Goal: Task Accomplishment & Management: Manage account settings

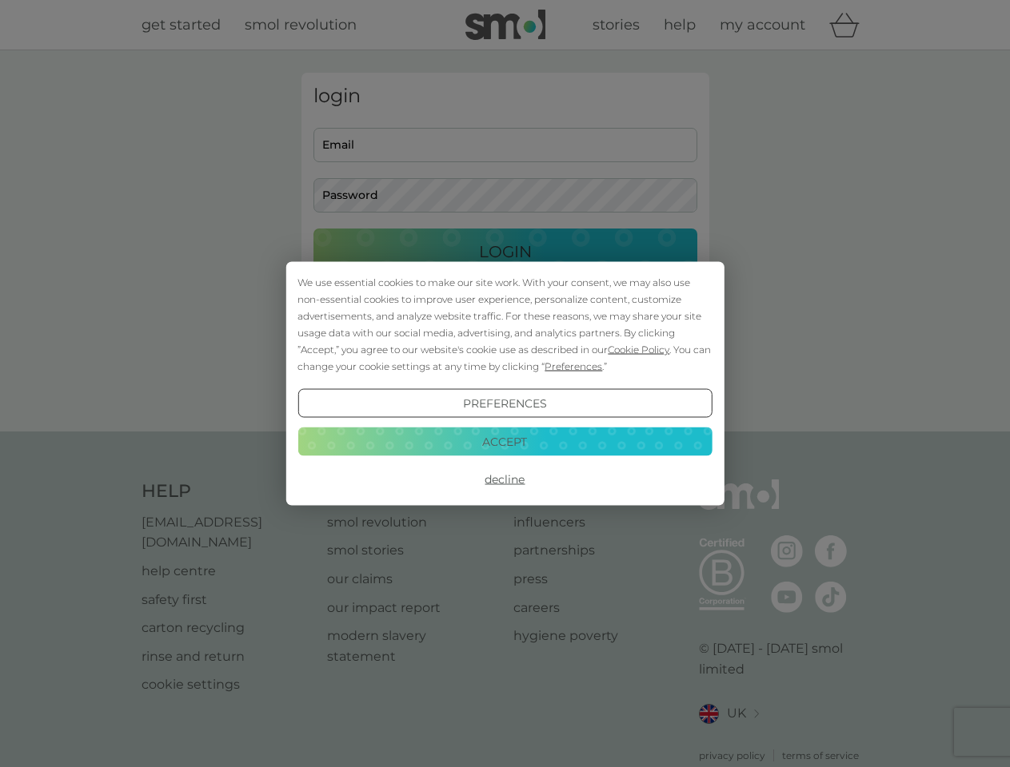
click at [639, 349] on span "Cookie Policy" at bounding box center [639, 350] width 62 height 12
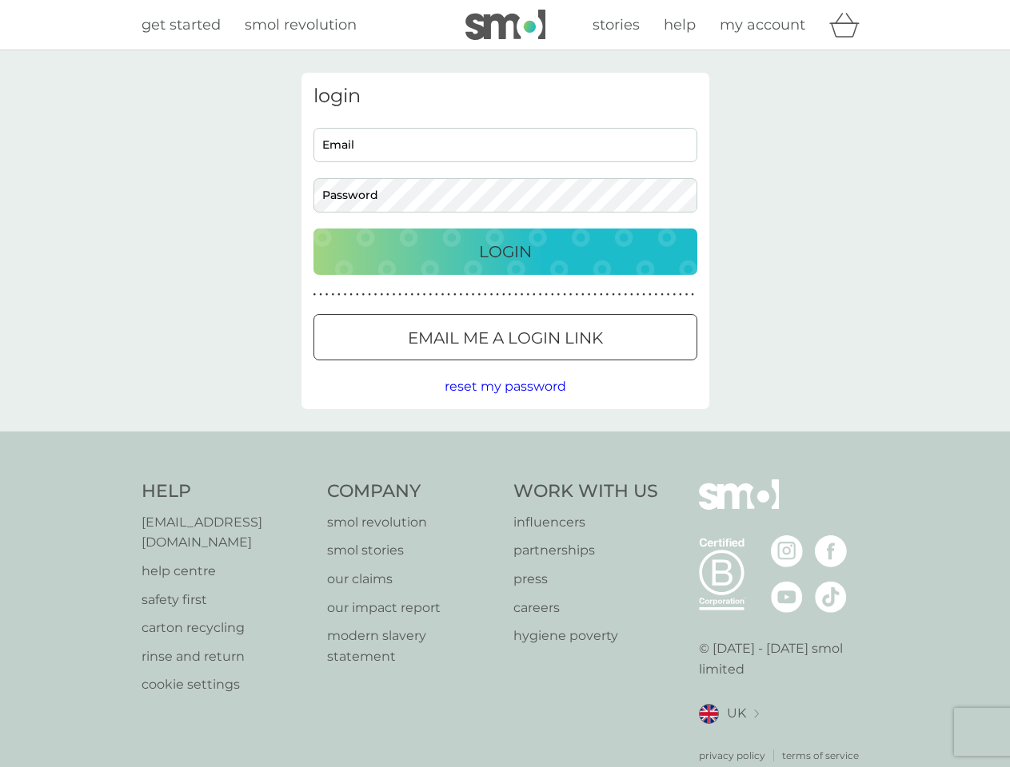
click at [572, 366] on div "login Email Password Login ● ● ● ● ● ● ● ● ● ● ● ● ● ● ● ● ● ● ● ● ● ● ● ● ● ● …" at bounding box center [505, 241] width 408 height 337
click at [504, 404] on div "login Email Password Login ● ● ● ● ● ● ● ● ● ● ● ● ● ● ● ● ● ● ● ● ● ● ● ● ● ● …" at bounding box center [505, 241] width 408 height 337
click at [504, 480] on div "Help [EMAIL_ADDRESS][DOMAIN_NAME] help centre safety first carton recycling rin…" at bounding box center [504, 622] width 727 height 284
click at [504, 441] on div "Help [EMAIL_ADDRESS][DOMAIN_NAME] help centre safety first carton recycling rin…" at bounding box center [505, 622] width 1010 height 380
